Goal: Navigation & Orientation: Find specific page/section

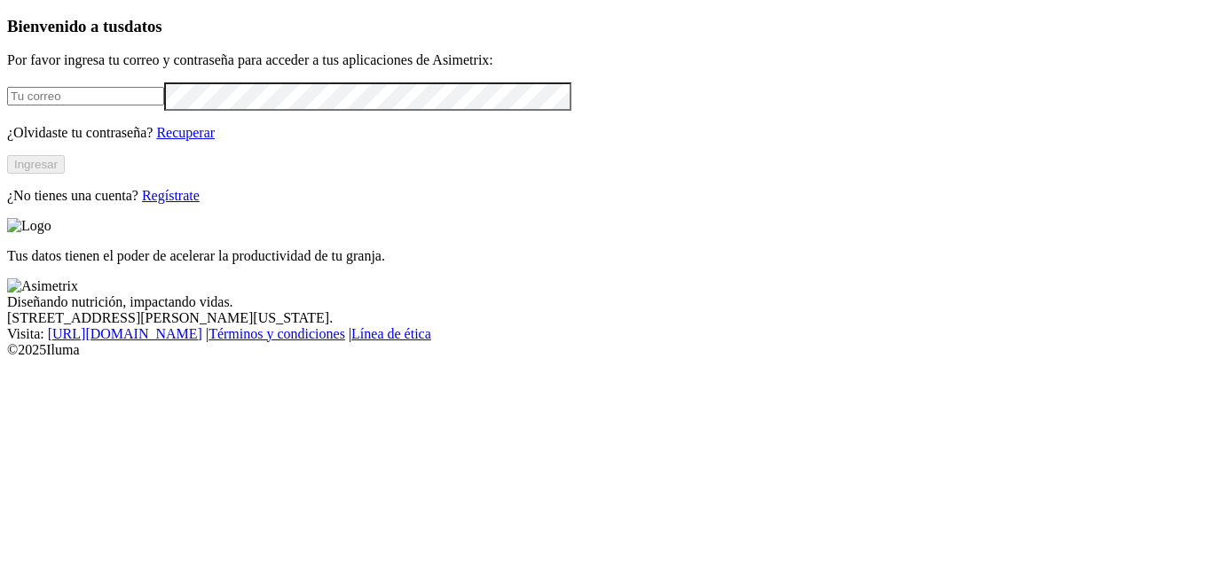
type input "[EMAIL_ADDRESS][DOMAIN_NAME]"
click at [244, 204] on div "Bienvenido a tus datos Por favor ingresa tu correo y contraseña para acceder a …" at bounding box center [605, 110] width 1197 height 187
click at [65, 174] on button "Ingresar" at bounding box center [36, 164] width 58 height 19
